Goal: Browse casually

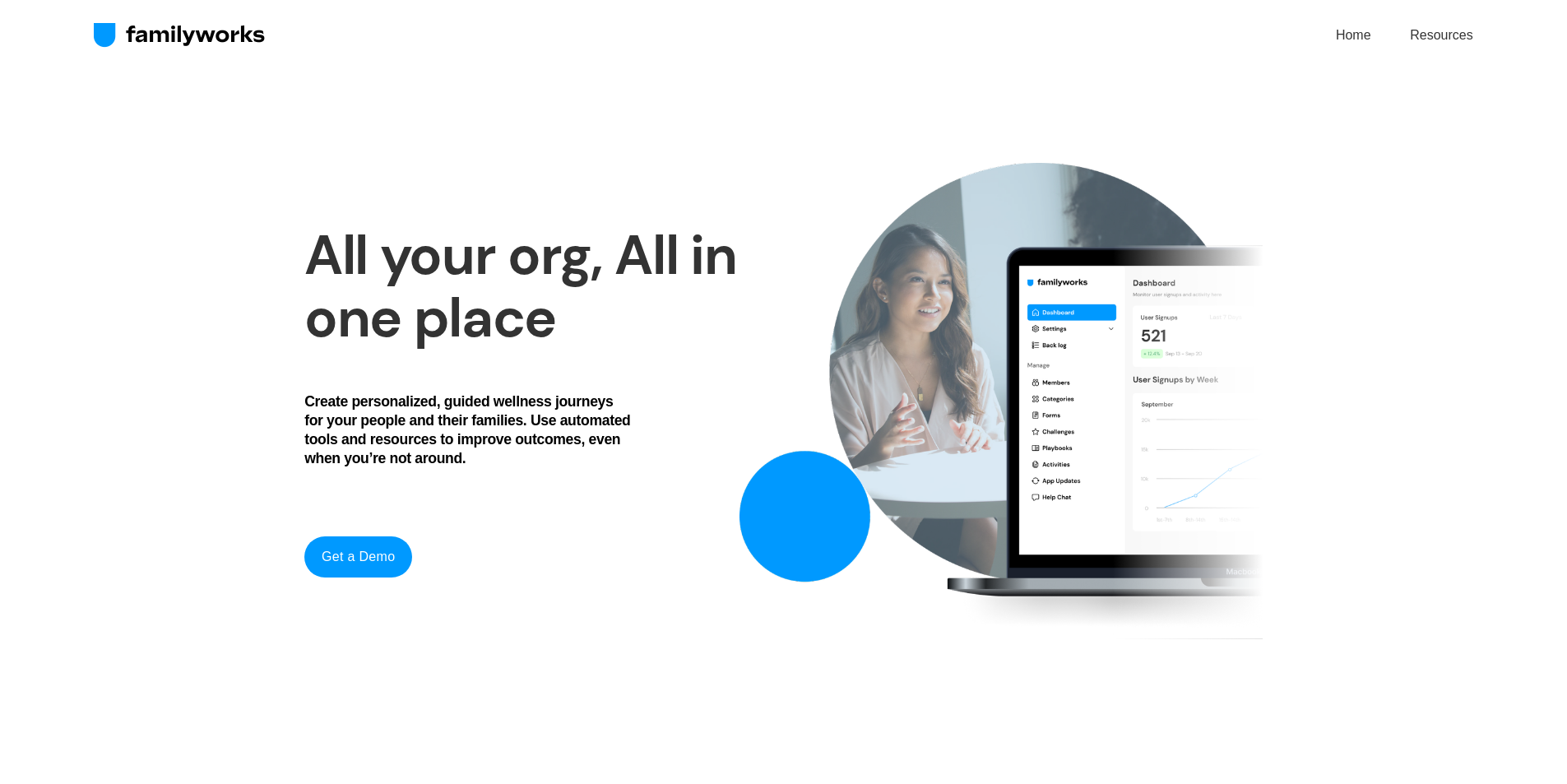
click at [184, 32] on img at bounding box center [180, 35] width 172 height 26
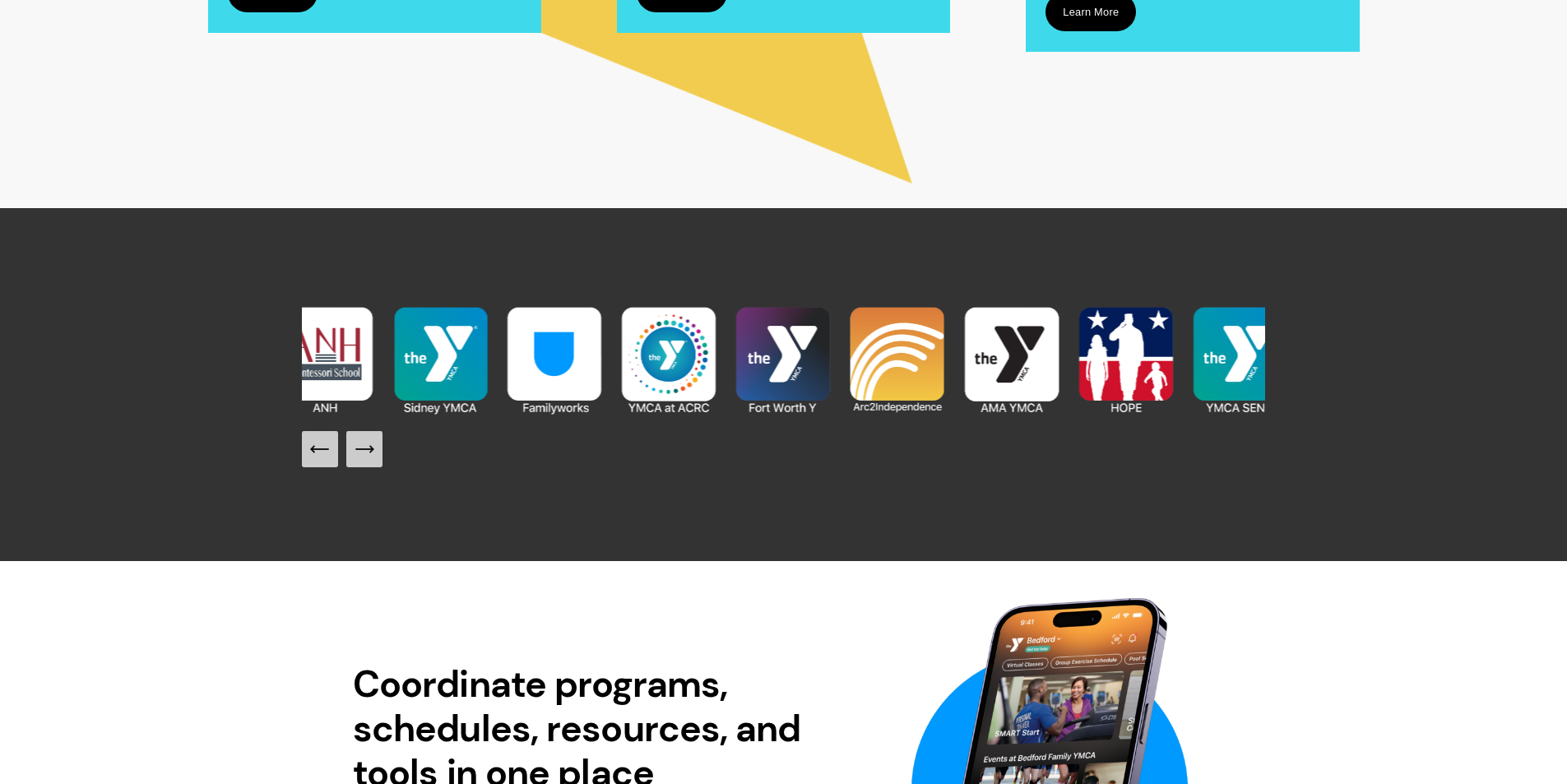
scroll to position [1727, 0]
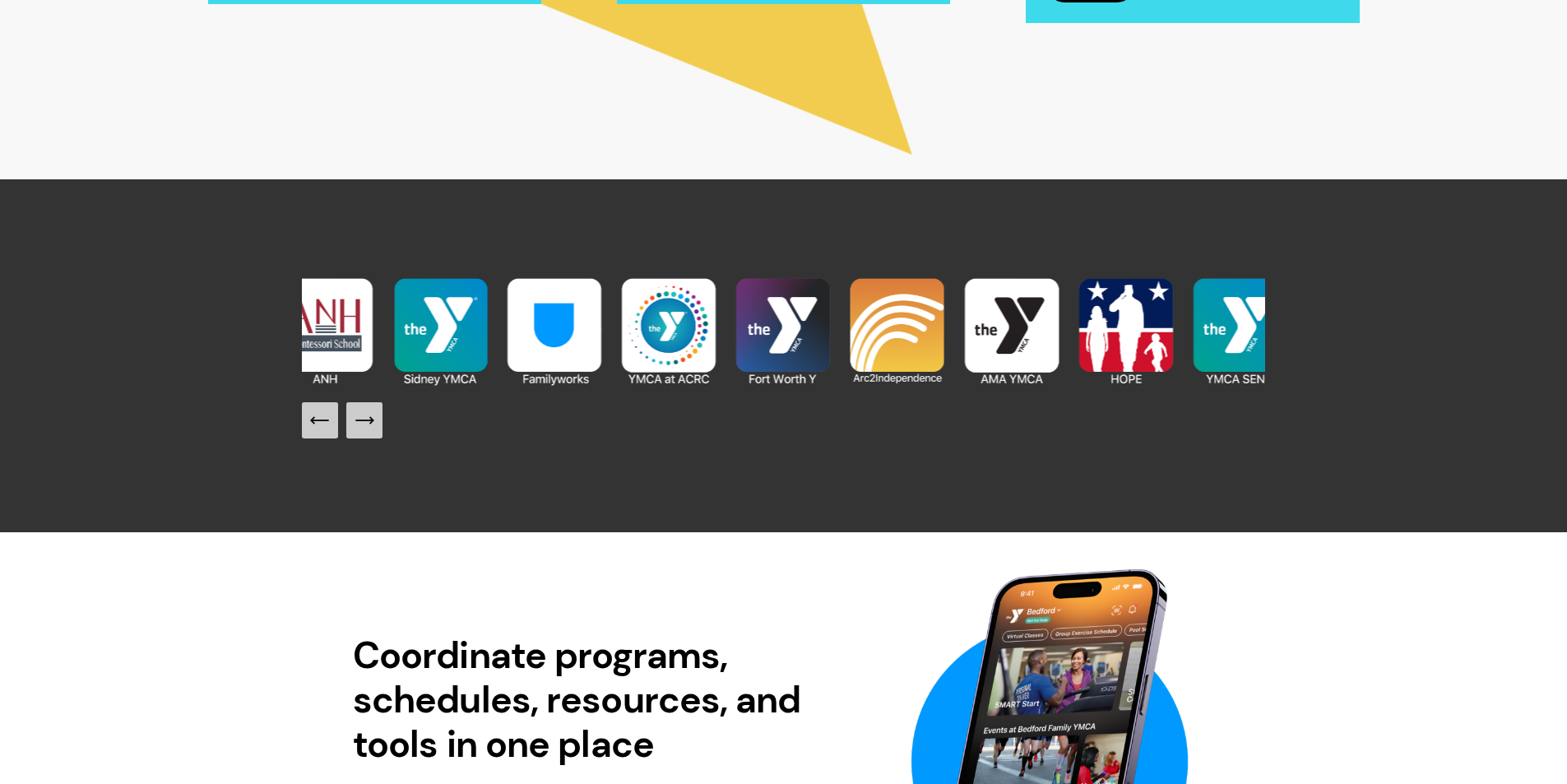
click at [357, 431] on icon "Next Slide" at bounding box center [364, 420] width 23 height 23
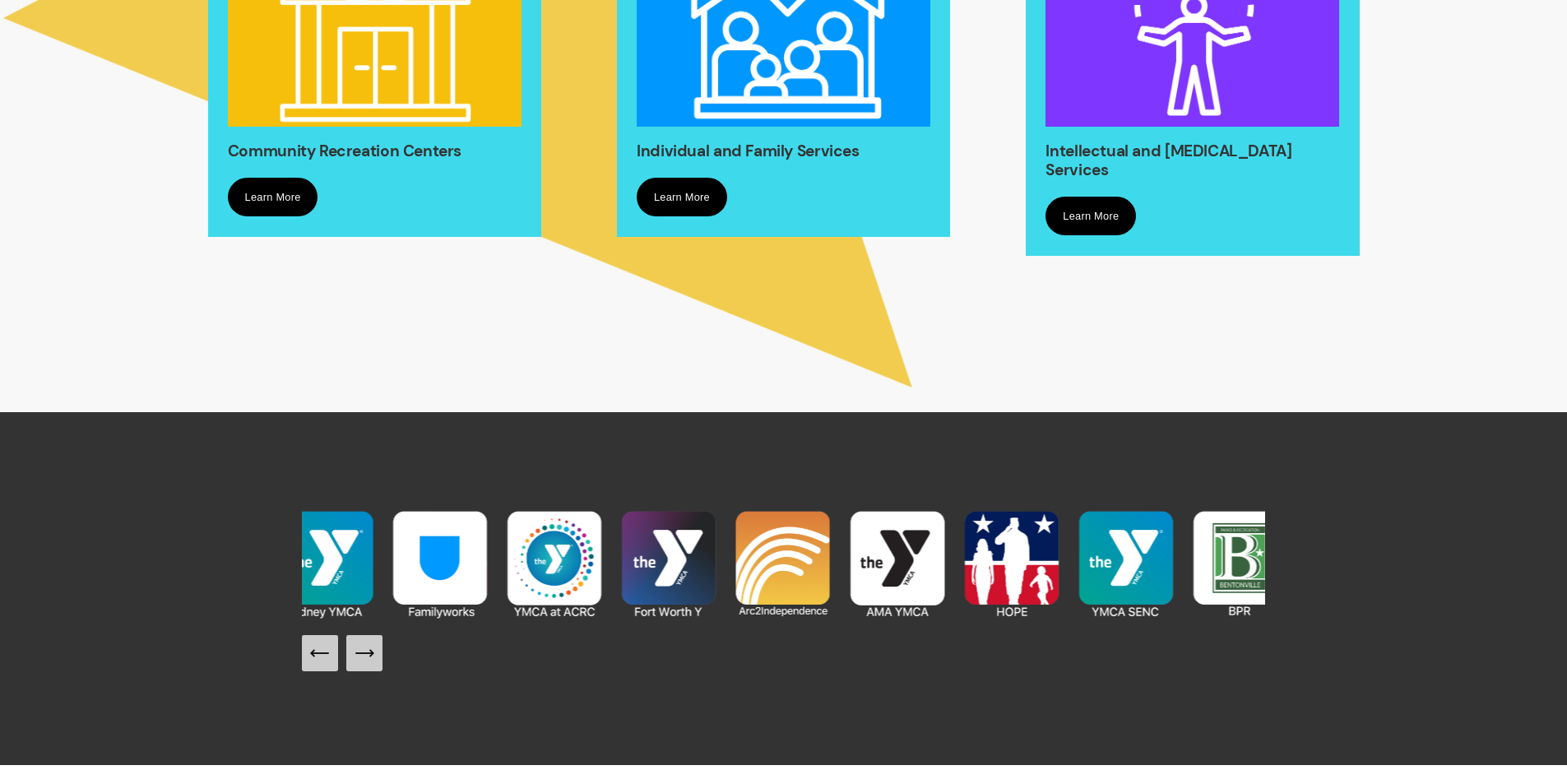
scroll to position [1596, 0]
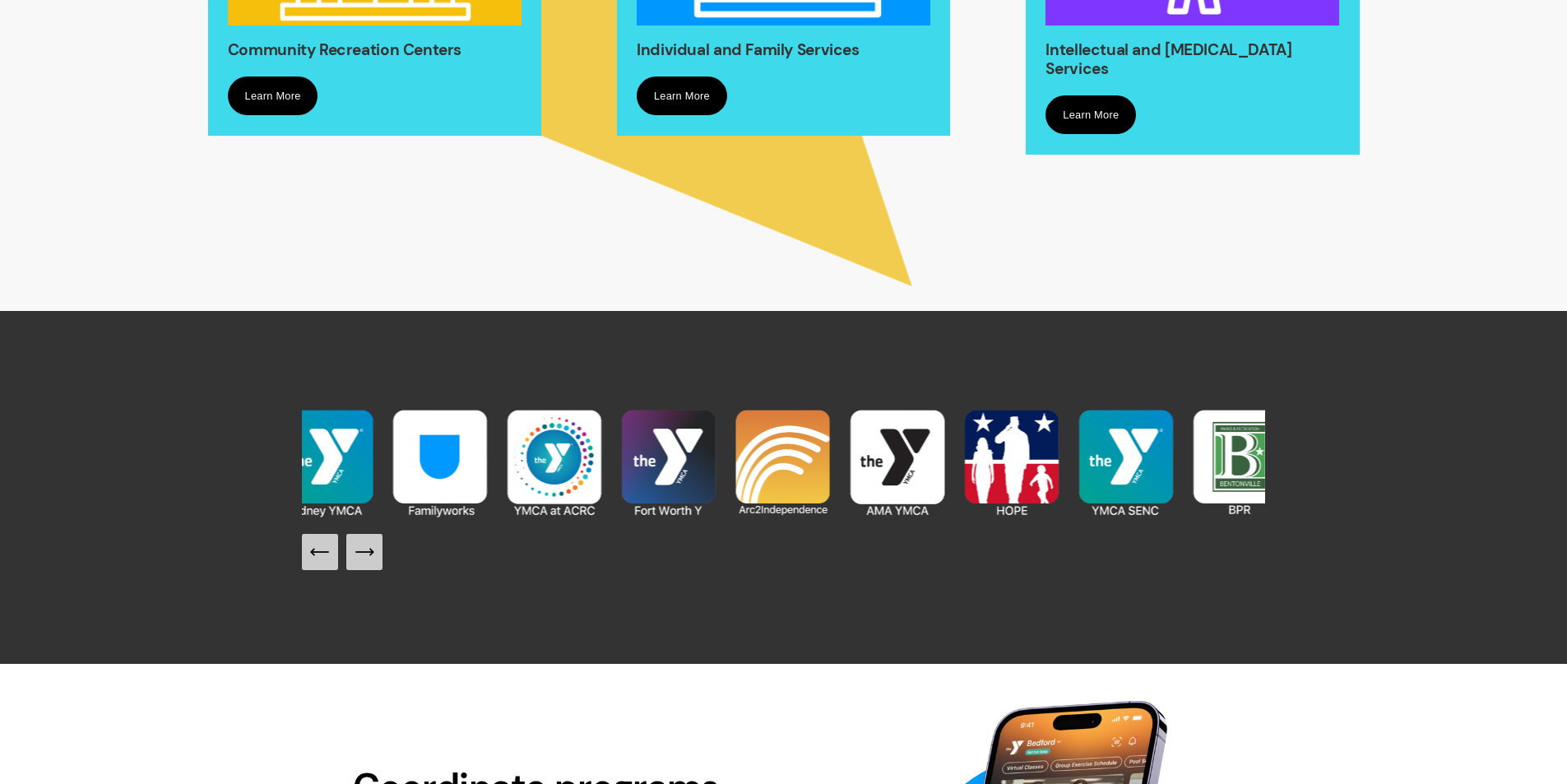
click at [350, 560] on button "Next Slide" at bounding box center [364, 551] width 36 height 36
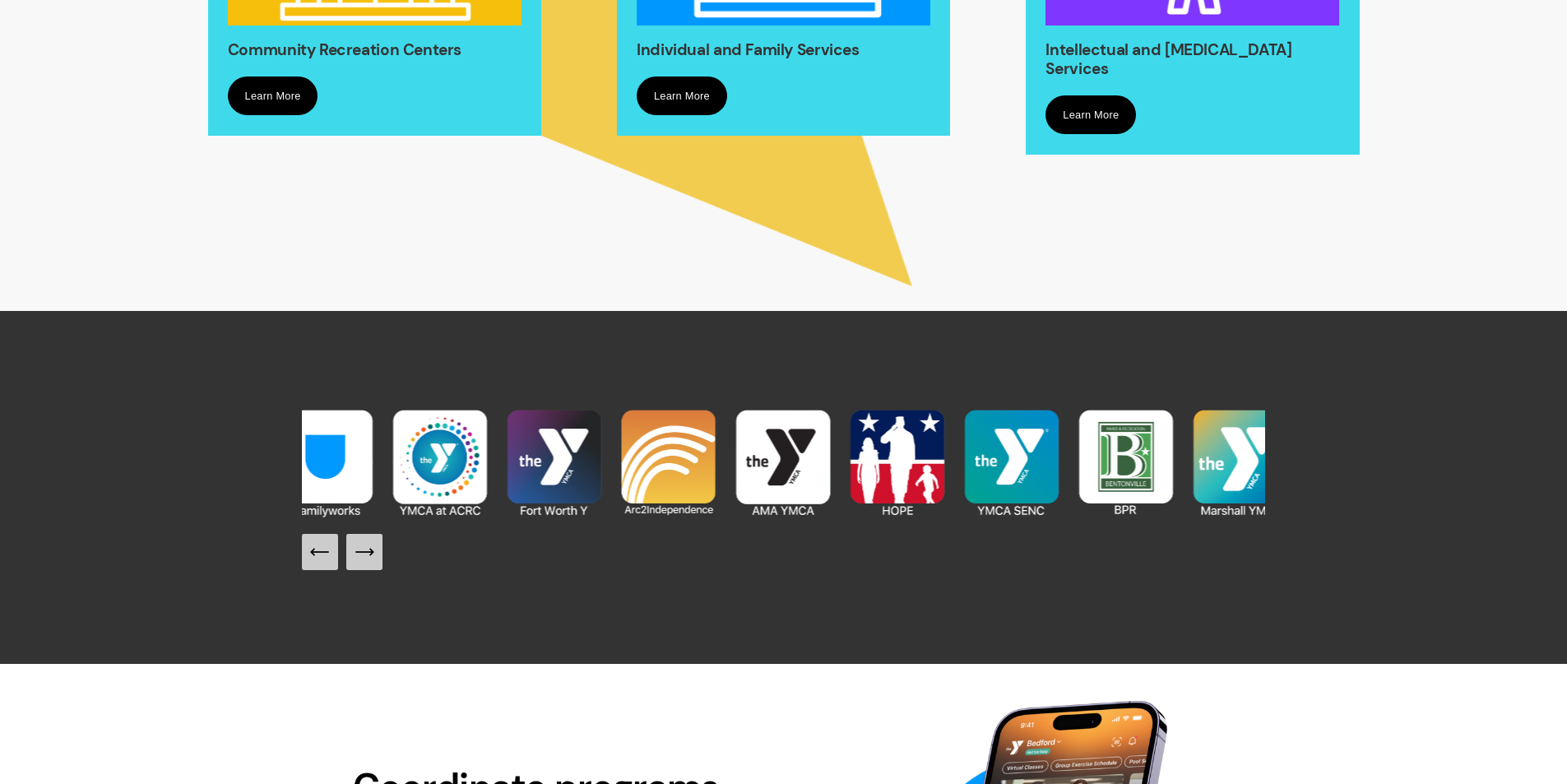
click at [353, 560] on button "Next Slide" at bounding box center [364, 551] width 36 height 36
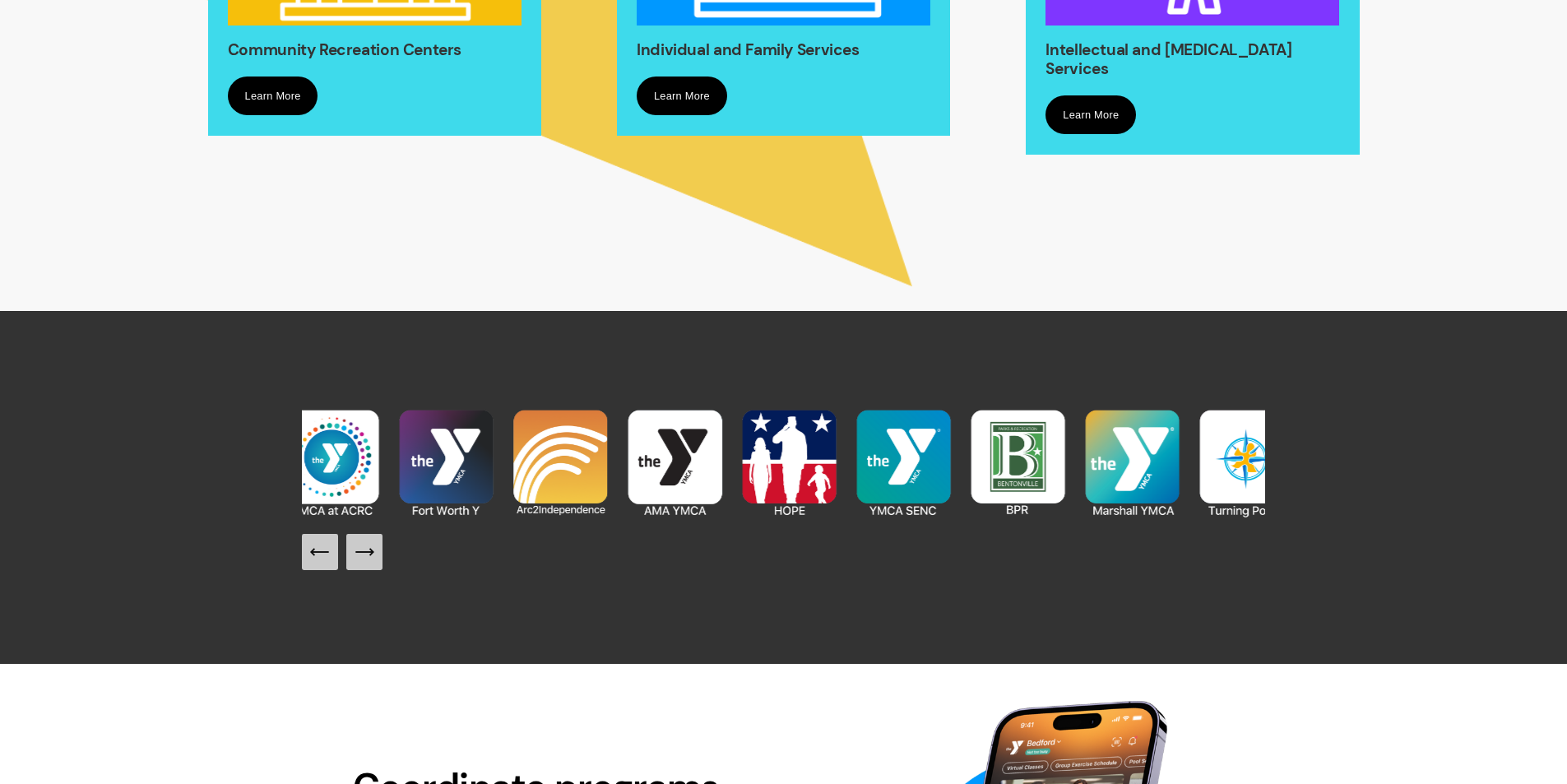
click at [362, 559] on icon "Next Slide" at bounding box center [364, 551] width 23 height 23
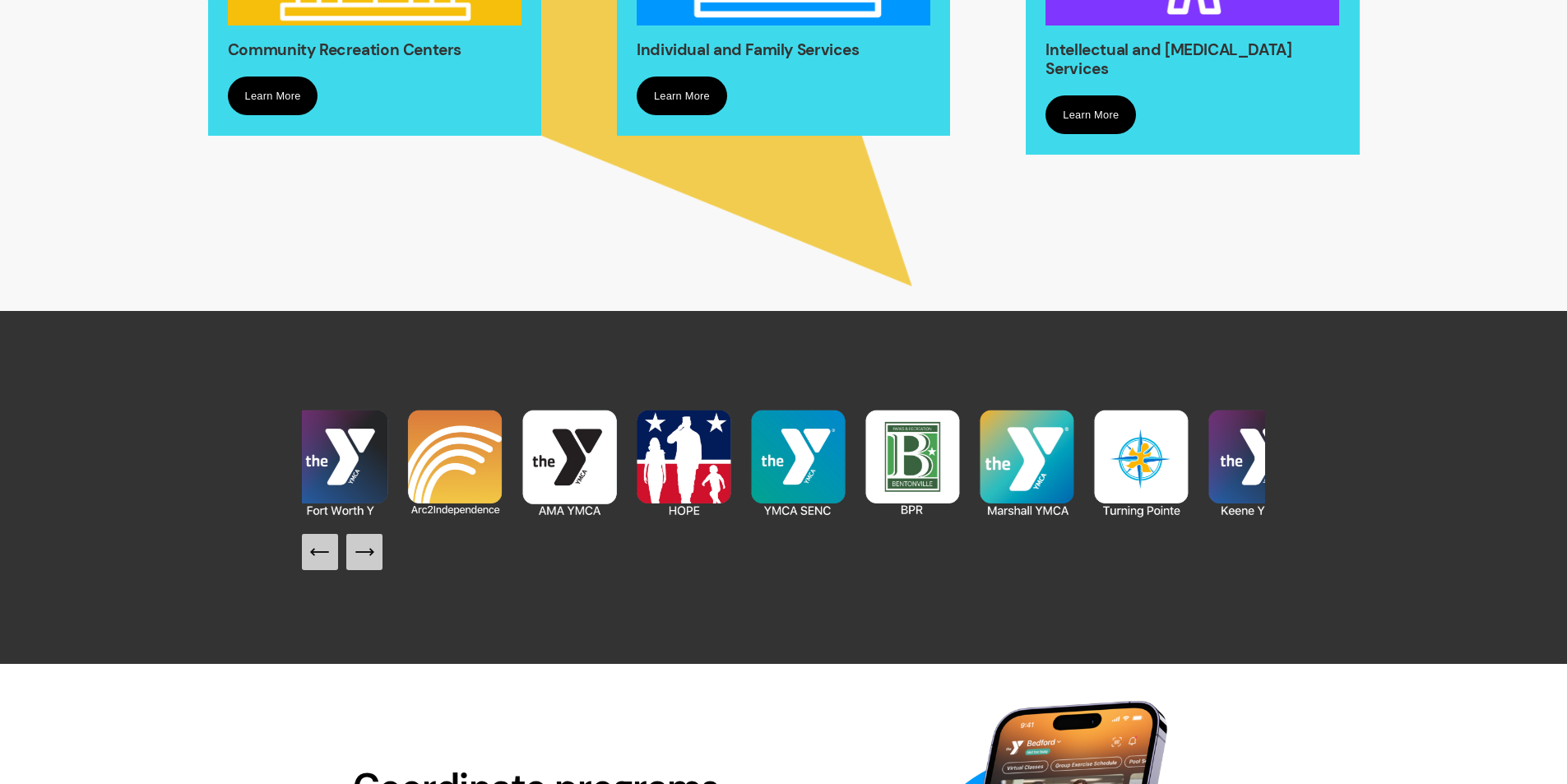
click at [371, 561] on icon "Next Slide" at bounding box center [364, 551] width 23 height 23
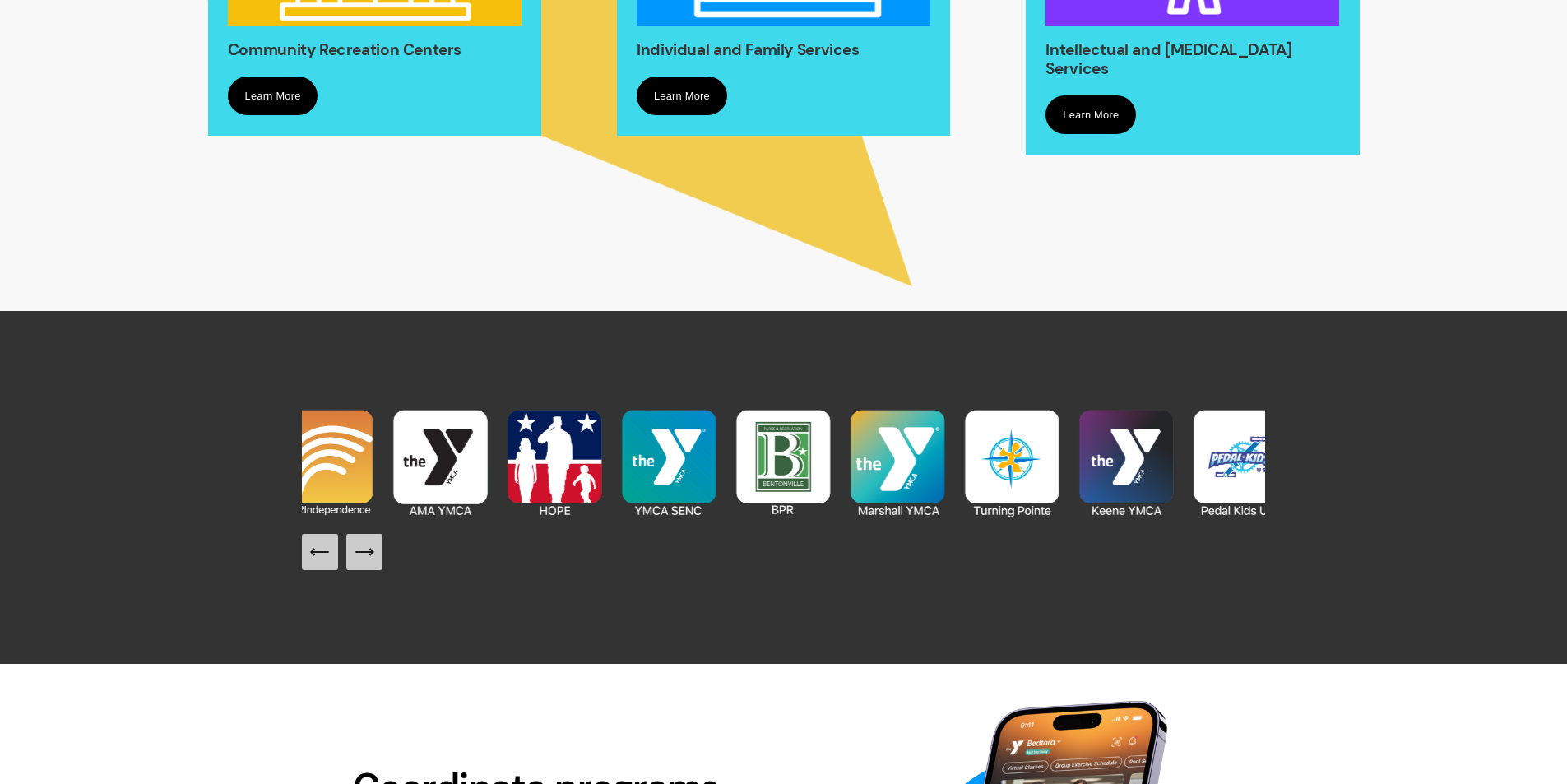
click at [378, 561] on button "Next Slide" at bounding box center [364, 551] width 36 height 36
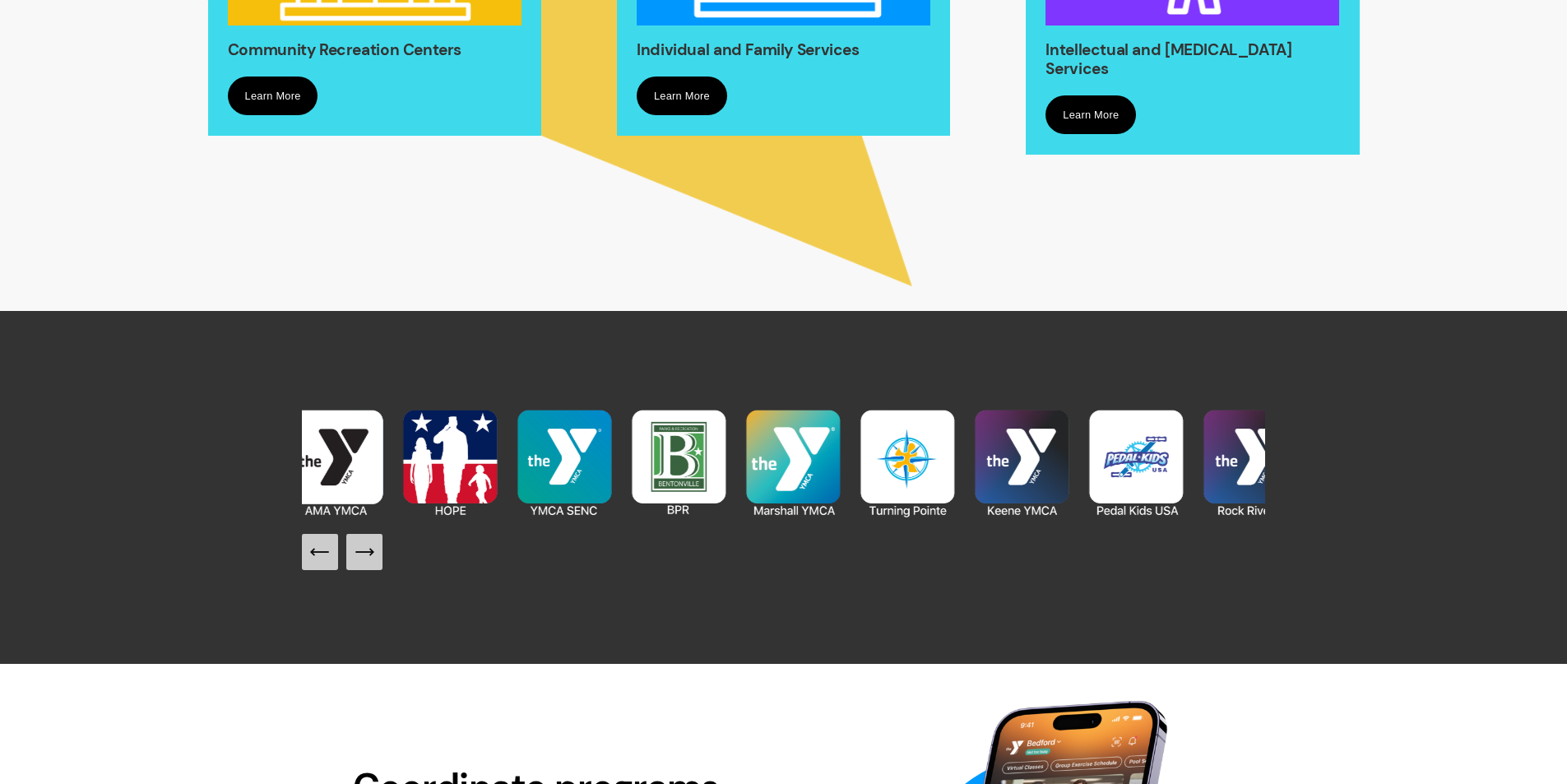
click at [380, 561] on button "Next Slide" at bounding box center [364, 551] width 36 height 36
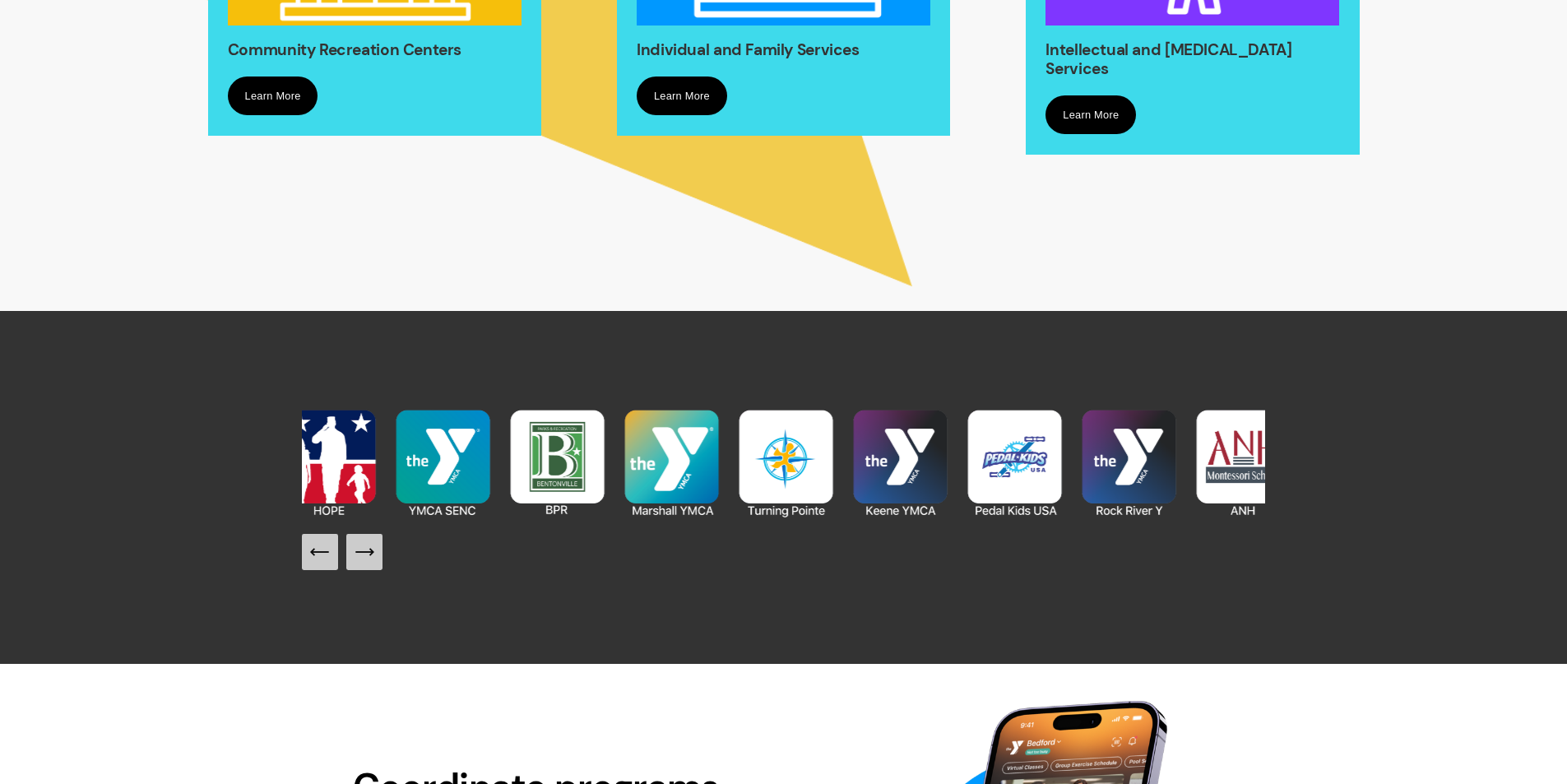
click at [380, 561] on button "Next Slide" at bounding box center [364, 551] width 36 height 36
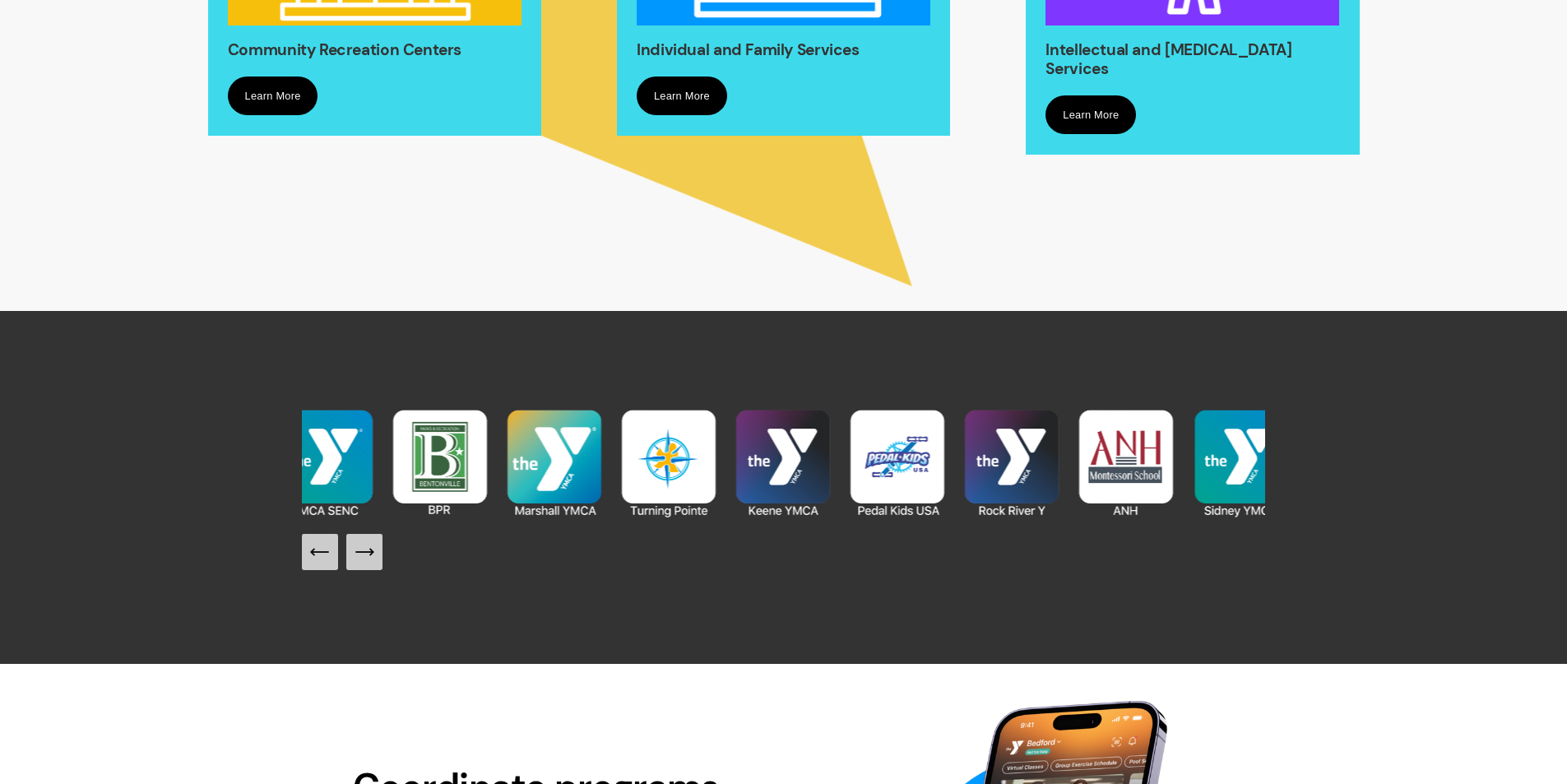
click at [380, 561] on button "Next Slide" at bounding box center [364, 551] width 36 height 36
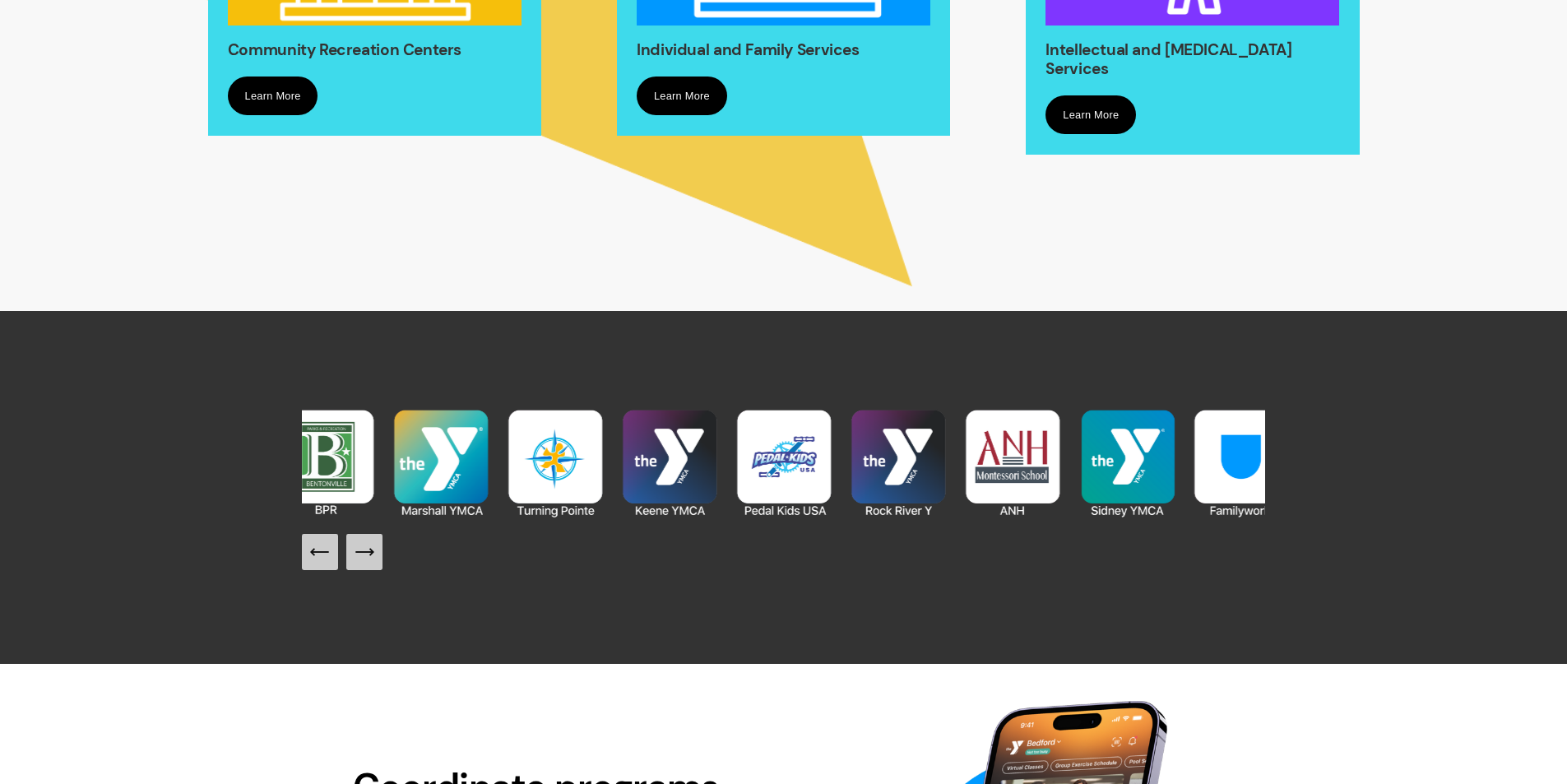
click at [380, 561] on button "Next Slide" at bounding box center [364, 551] width 36 height 36
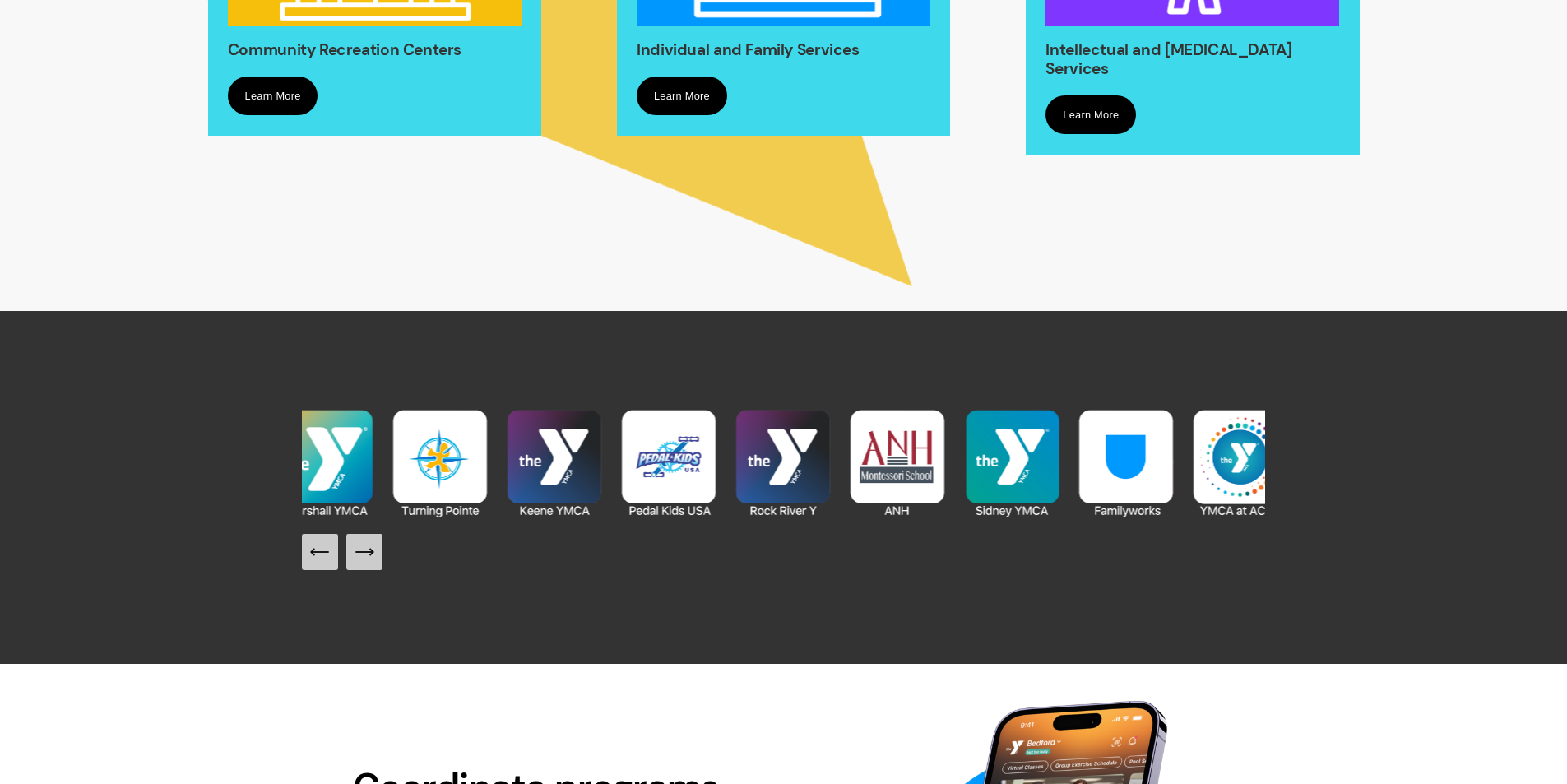
click at [552, 465] on img at bounding box center [554, 463] width 115 height 115
click at [368, 552] on icon "Next Slide" at bounding box center [364, 552] width 18 height 0
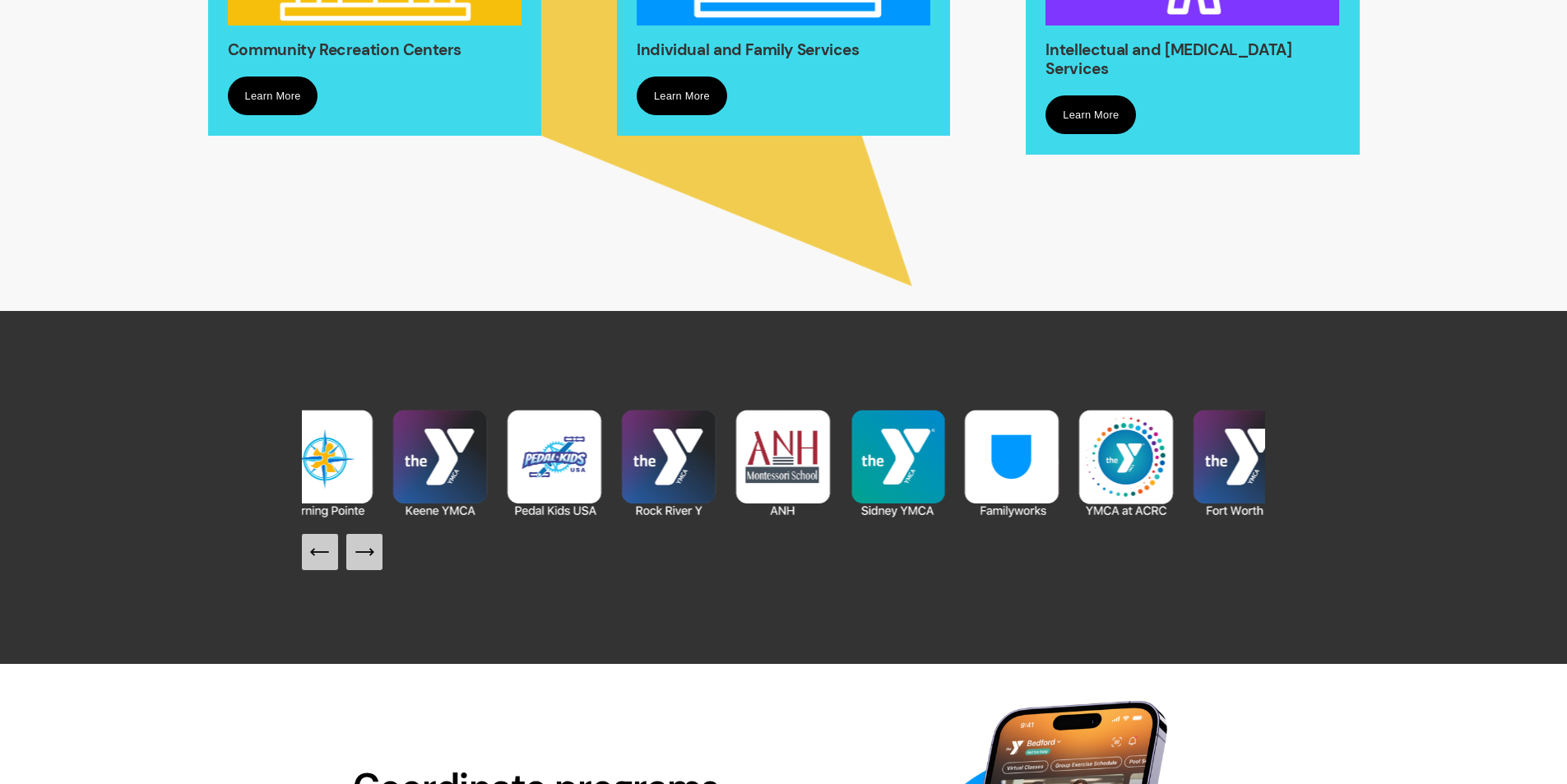
click at [377, 559] on button "Next Slide" at bounding box center [364, 551] width 36 height 36
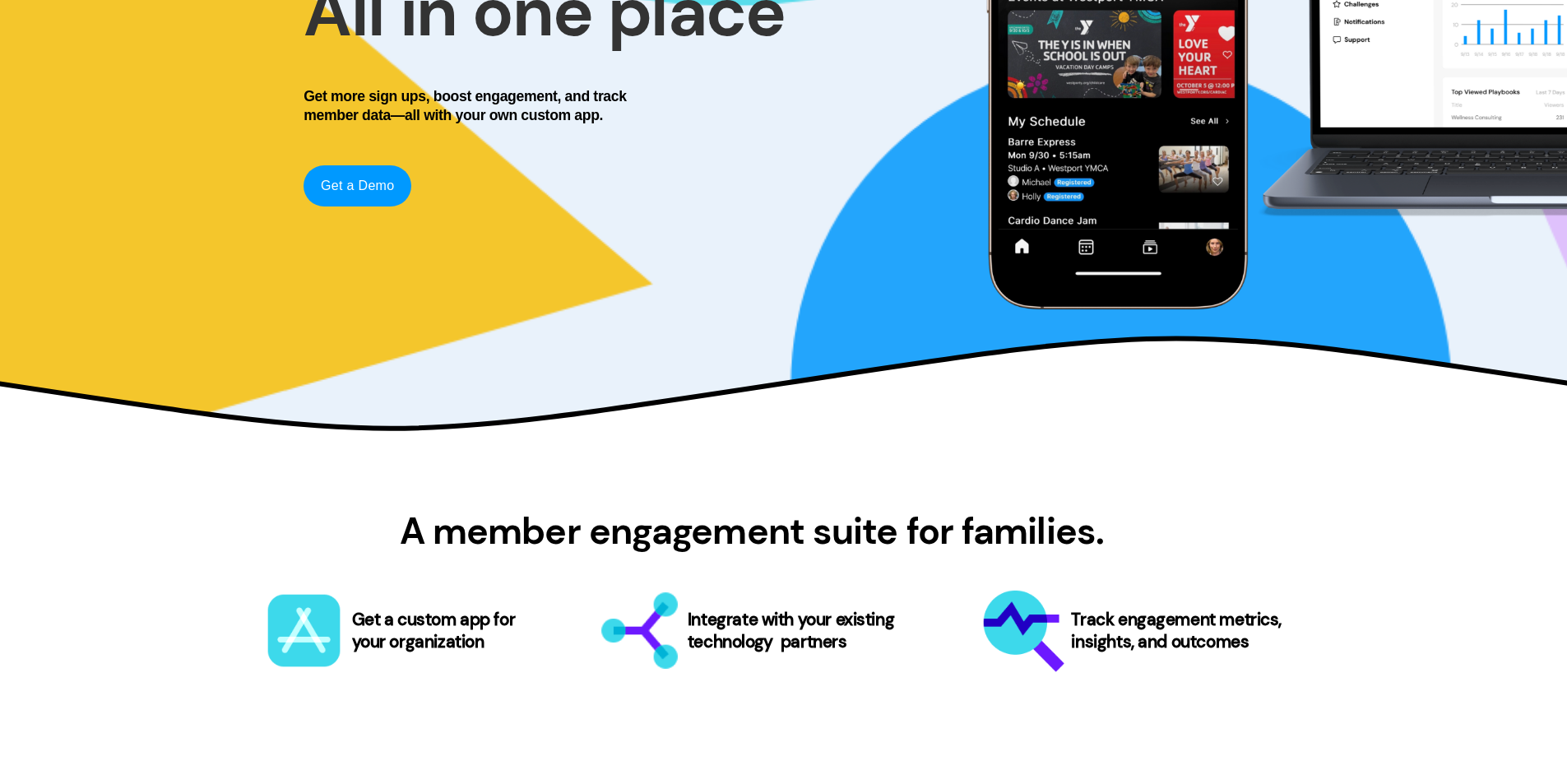
scroll to position [329, 0]
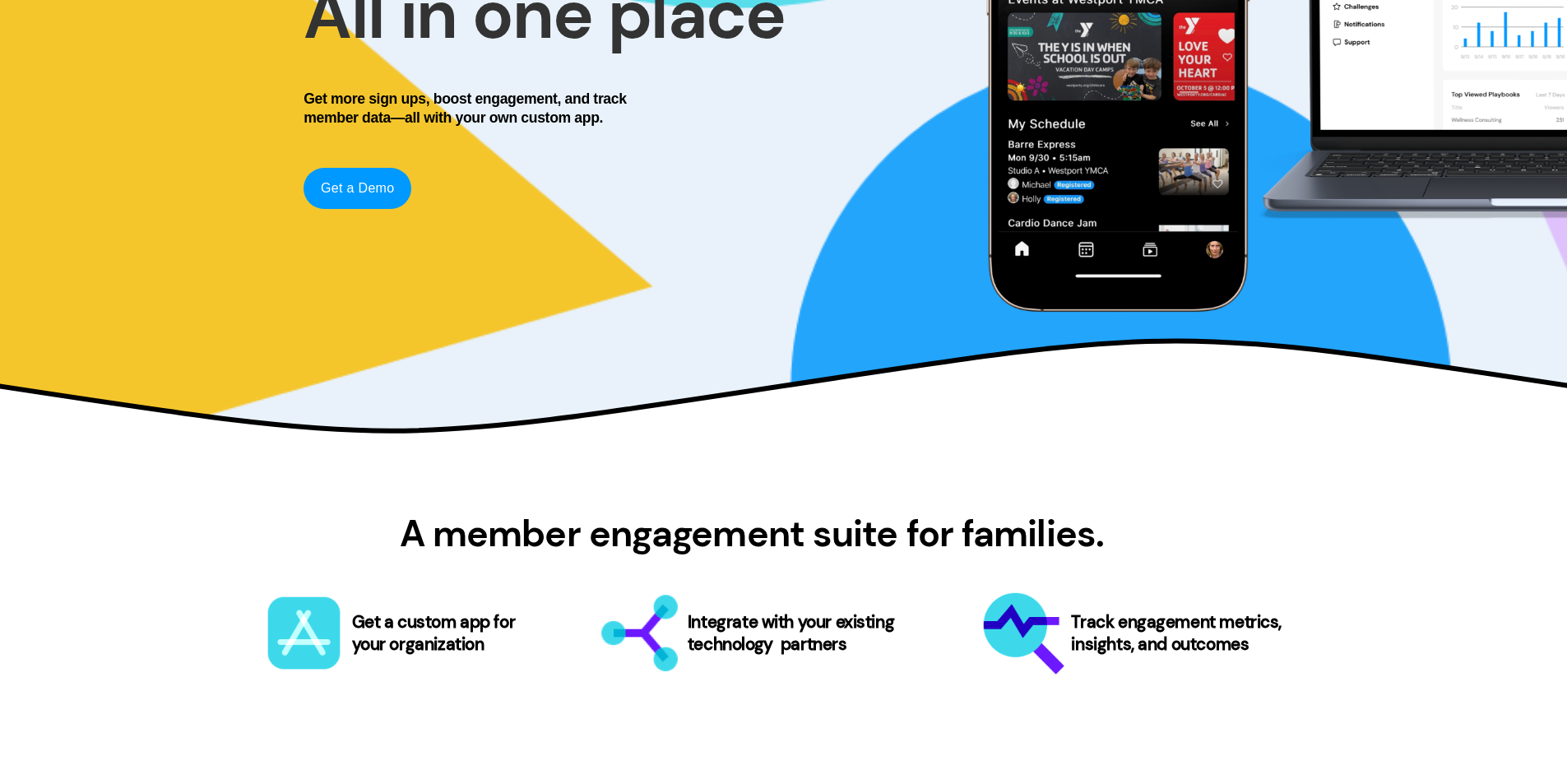
click at [561, 321] on div "All your org, All in one place Get more sign ups, boost engagement, and track m…" at bounding box center [784, 40] width 1567 height 594
click at [599, 159] on div "Get more sign ups, boost engagement, and track member data—all with your own cu…" at bounding box center [471, 127] width 335 height 74
